Goal: Information Seeking & Learning: Learn about a topic

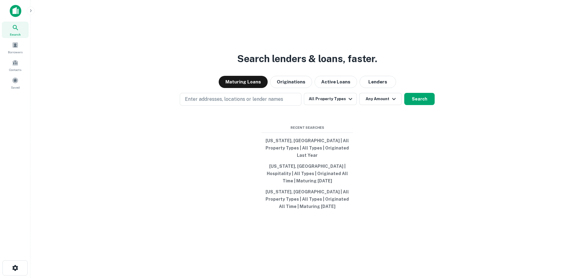
click at [30, 11] on icon "button" at bounding box center [30, 10] width 5 height 5
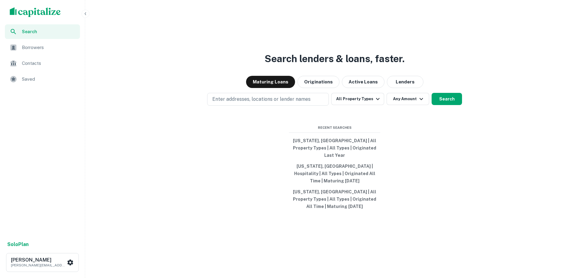
click at [39, 13] on img "scrollable content" at bounding box center [35, 12] width 51 height 10
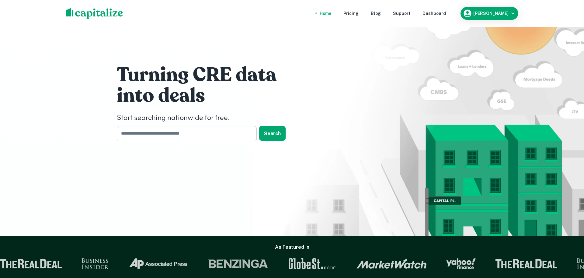
click at [150, 137] on input "text" at bounding box center [185, 133] width 136 height 15
type input "******"
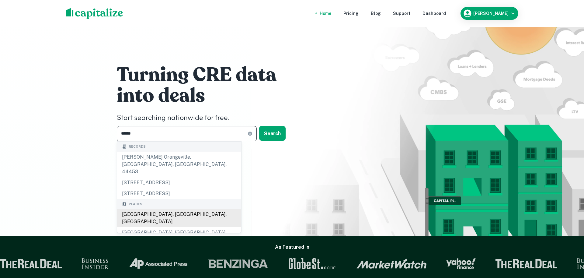
click at [137, 209] on div "[GEOGRAPHIC_DATA], [GEOGRAPHIC_DATA], [GEOGRAPHIC_DATA]" at bounding box center [179, 218] width 124 height 18
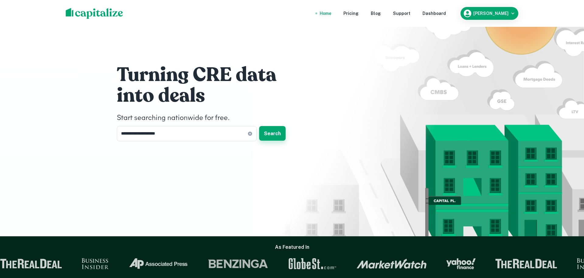
click at [269, 132] on button "Search" at bounding box center [272, 133] width 26 height 15
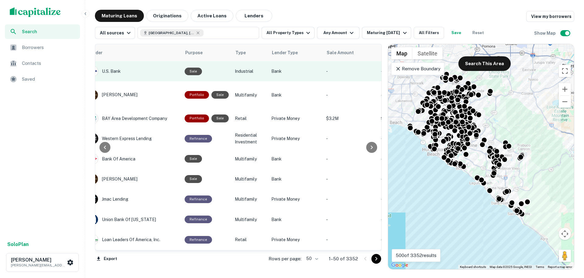
scroll to position [0, 301]
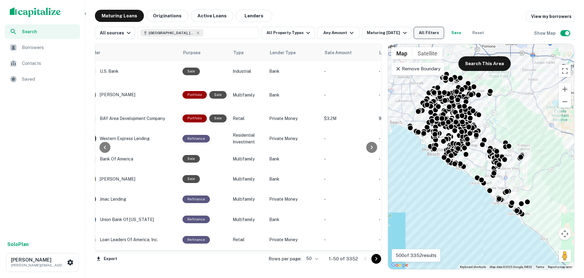
click at [437, 32] on button "All Filters" at bounding box center [428, 33] width 30 height 12
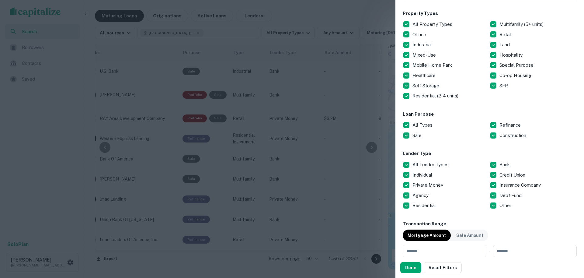
scroll to position [129, 0]
click at [413, 267] on button "Done" at bounding box center [410, 267] width 21 height 11
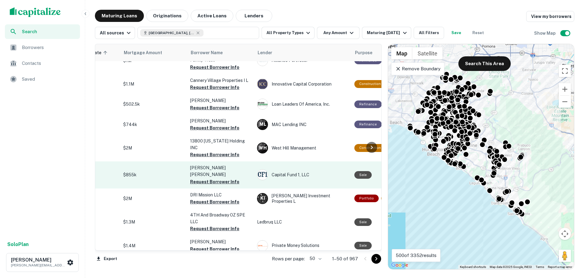
scroll to position [405, 0]
